Goal: Navigation & Orientation: Find specific page/section

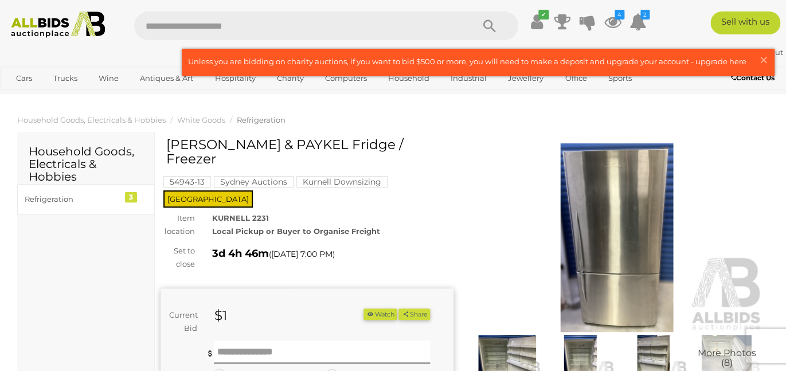
click at [187, 30] on input "text" at bounding box center [298, 25] width 328 height 29
type input "*******"
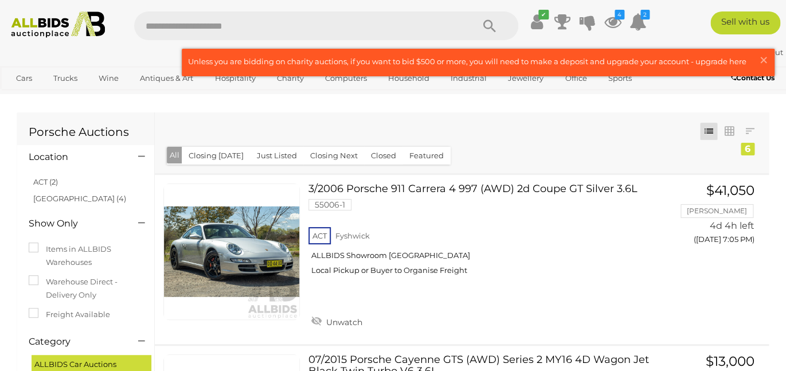
click at [202, 22] on input "text" at bounding box center [298, 25] width 328 height 29
type input "*******"
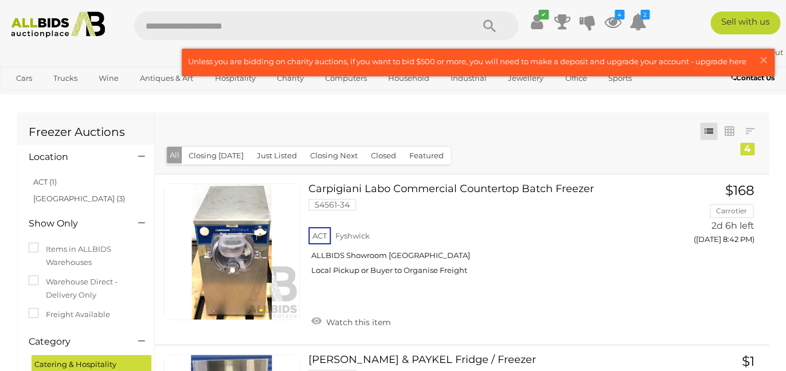
click at [229, 22] on input "text" at bounding box center [298, 25] width 328 height 29
type input "******"
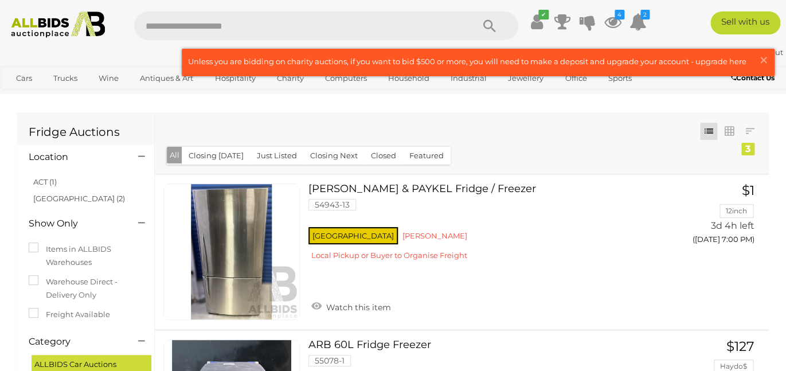
click at [215, 24] on input "text" at bounding box center [298, 25] width 328 height 29
type input "*****"
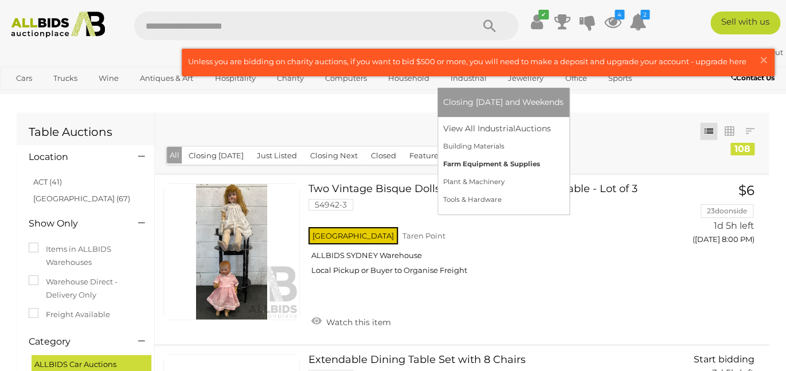
click at [512, 173] on link "Farm Equipment & Supplies" at bounding box center [503, 164] width 120 height 18
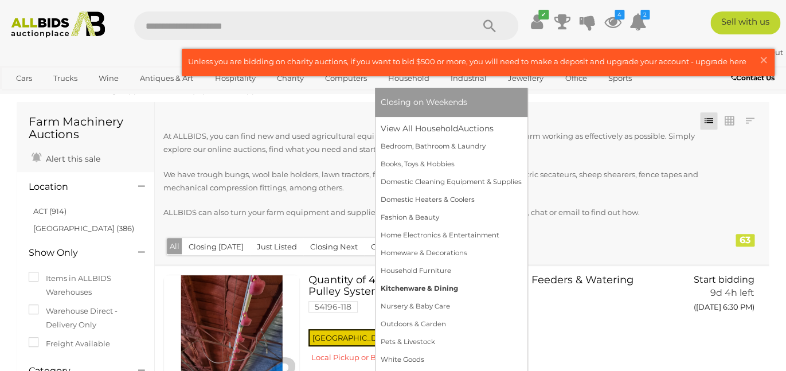
scroll to position [36, 0]
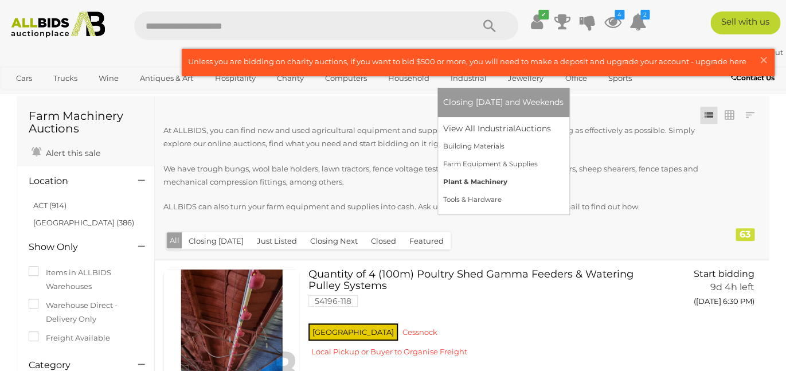
click at [500, 191] on link "Plant & Machinery" at bounding box center [503, 182] width 120 height 18
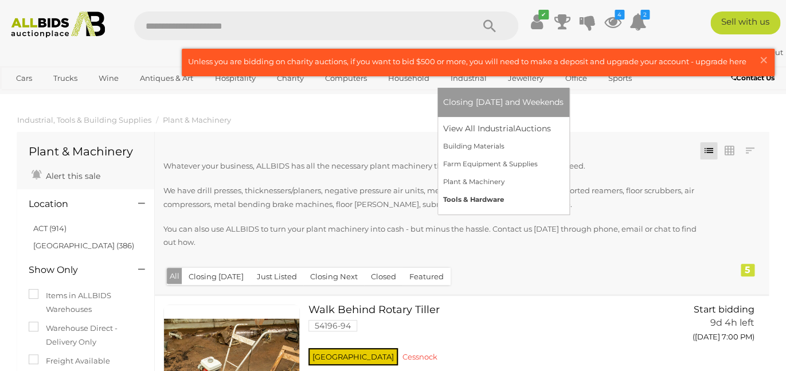
click at [486, 209] on link "Tools & Hardware" at bounding box center [503, 200] width 120 height 18
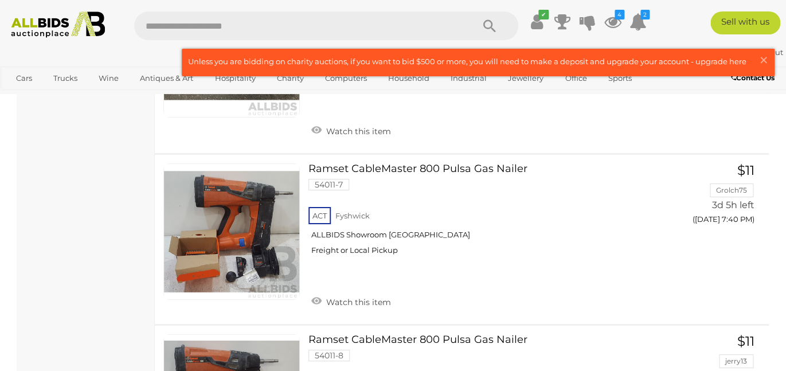
scroll to position [1311, 0]
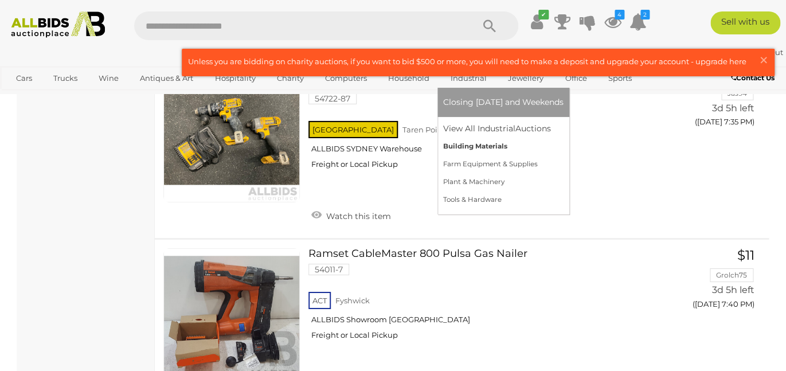
click at [463, 155] on link "Building Materials" at bounding box center [503, 147] width 120 height 18
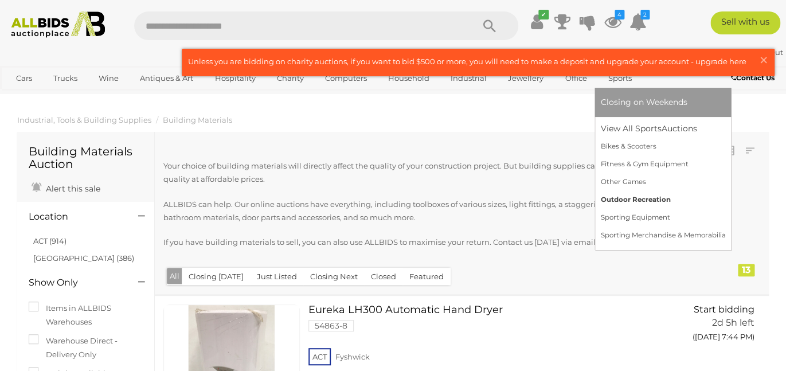
click at [657, 209] on link "Outdoor Recreation" at bounding box center [663, 200] width 125 height 18
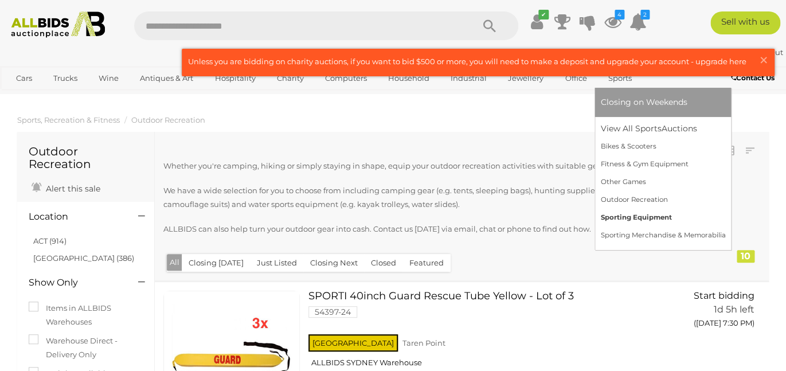
click at [657, 227] on link "Sporting Equipment" at bounding box center [663, 218] width 125 height 18
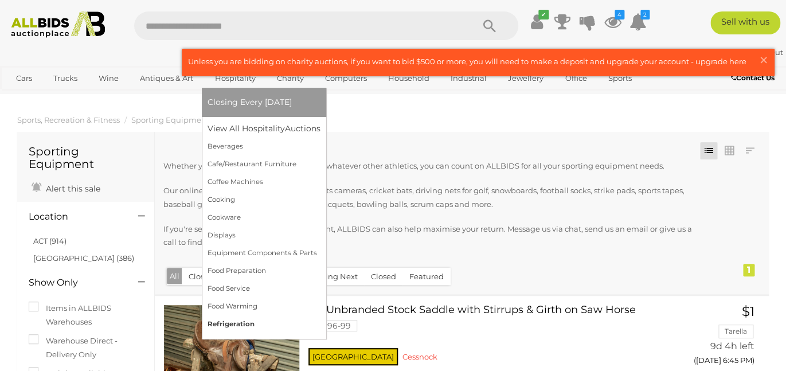
click at [249, 333] on link "Refrigeration" at bounding box center [264, 324] width 113 height 18
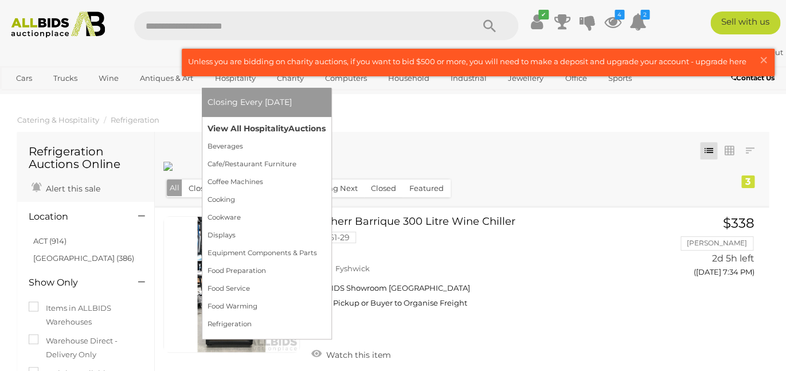
click at [258, 138] on link "View All Hospitality Auctions" at bounding box center [267, 129] width 118 height 18
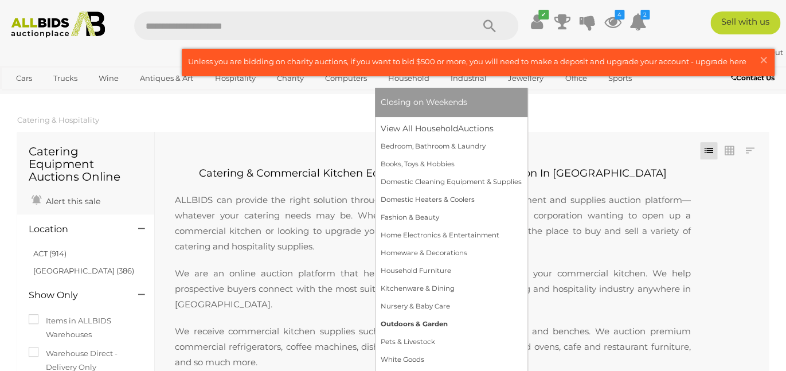
click at [438, 333] on link "Outdoors & Garden" at bounding box center [451, 324] width 141 height 18
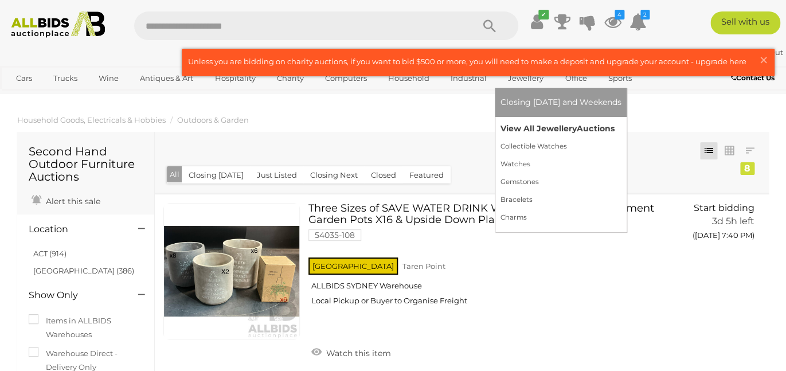
click at [535, 138] on link "View All Jewellery Auctions" at bounding box center [561, 129] width 120 height 18
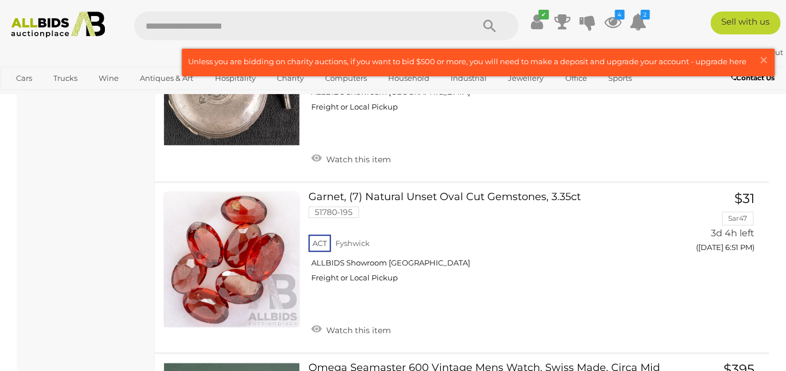
scroll to position [5752, 0]
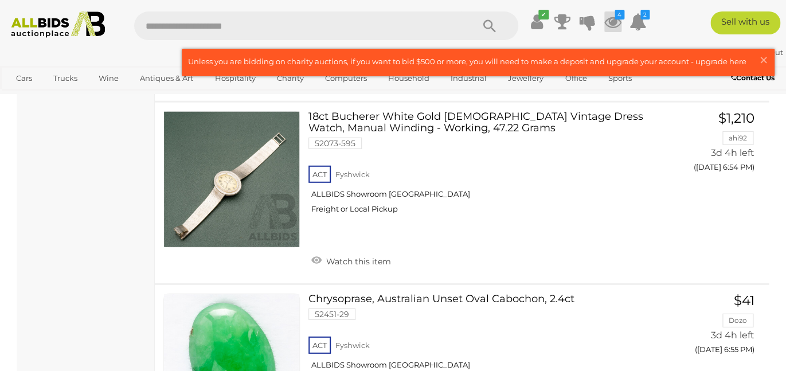
click at [622, 25] on icon at bounding box center [613, 21] width 17 height 21
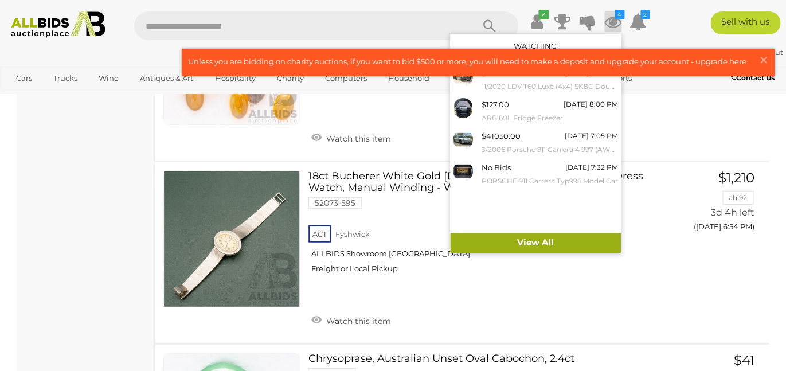
scroll to position [5666, 0]
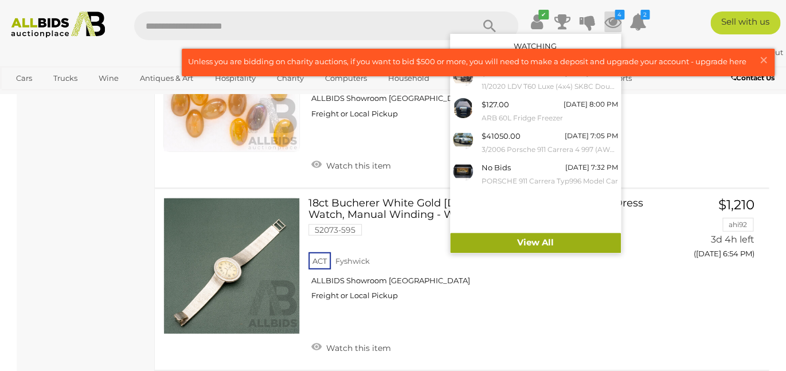
click at [564, 248] on link "View All" at bounding box center [535, 243] width 171 height 20
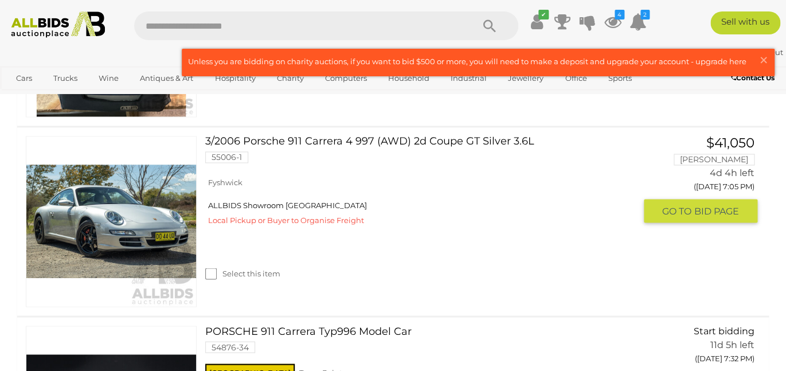
scroll to position [583, 0]
